Goal: Task Accomplishment & Management: Use online tool/utility

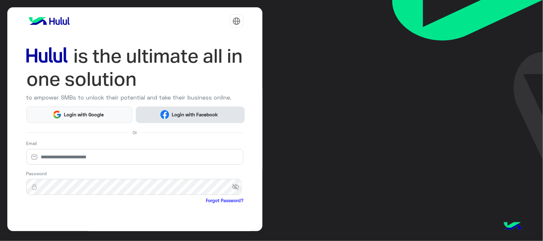
click at [166, 114] on img at bounding box center [164, 114] width 9 height 9
